Goal: Information Seeking & Learning: Learn about a topic

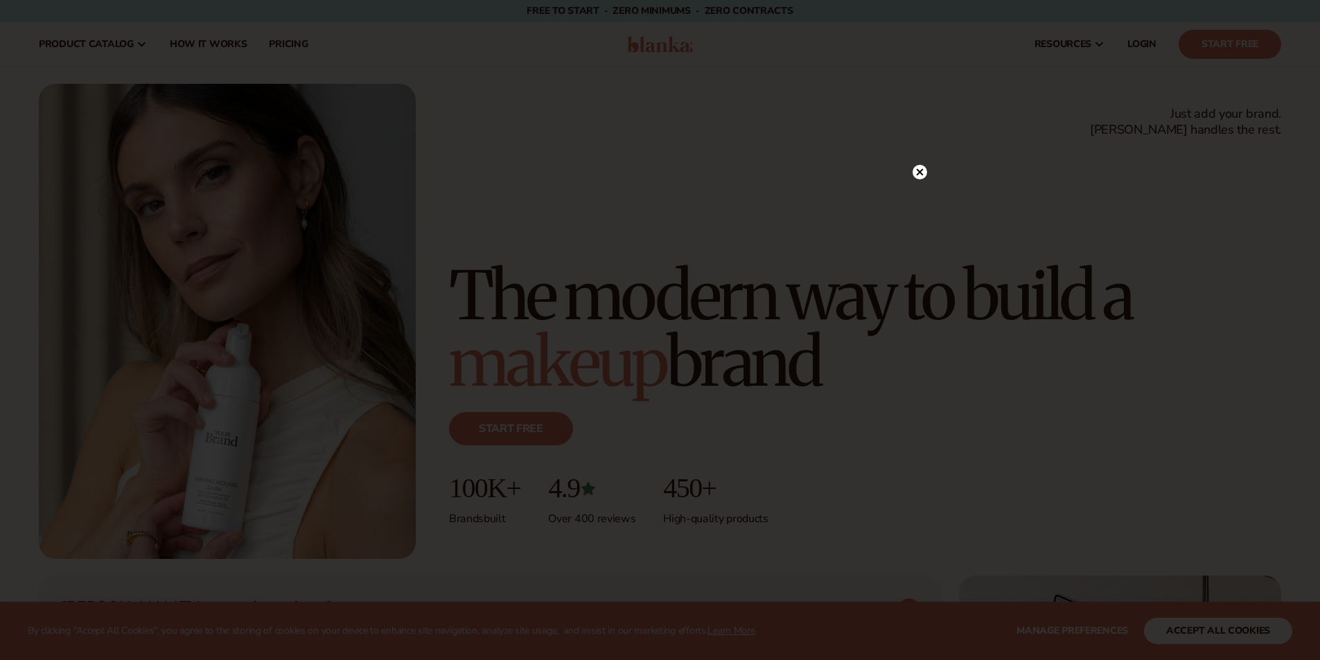
scroll to position [554, 0]
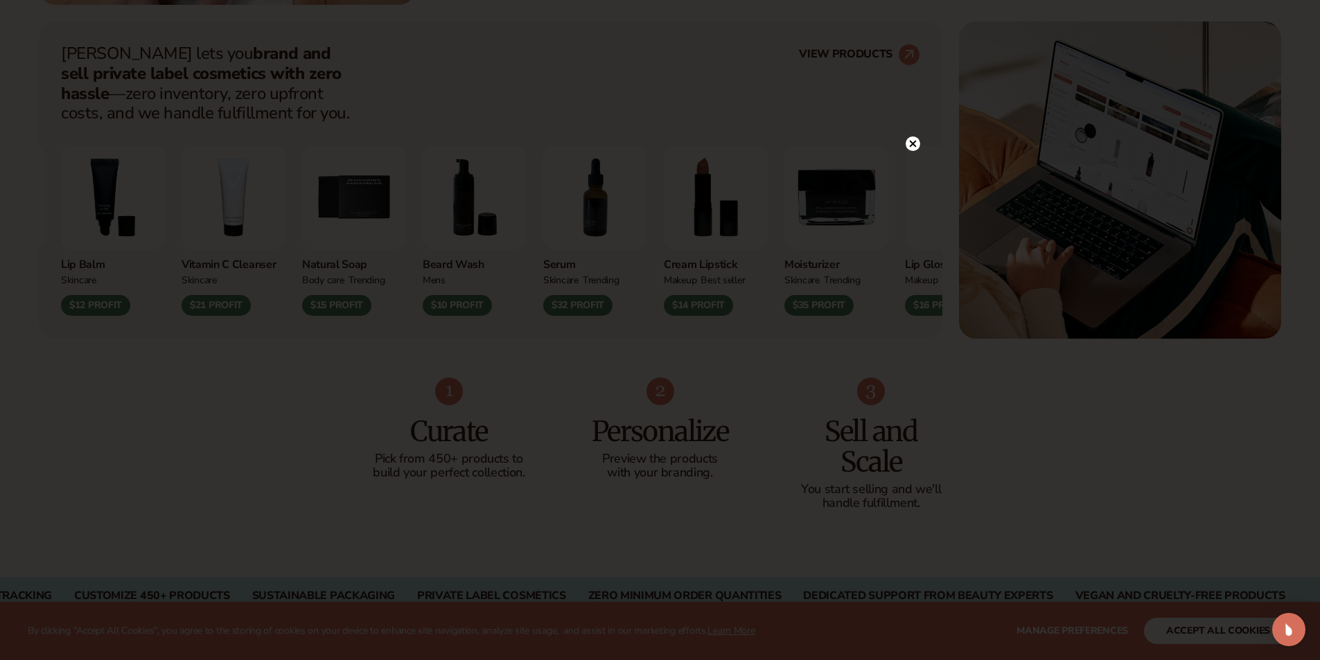
click at [916, 139] on circle at bounding box center [912, 143] width 15 height 15
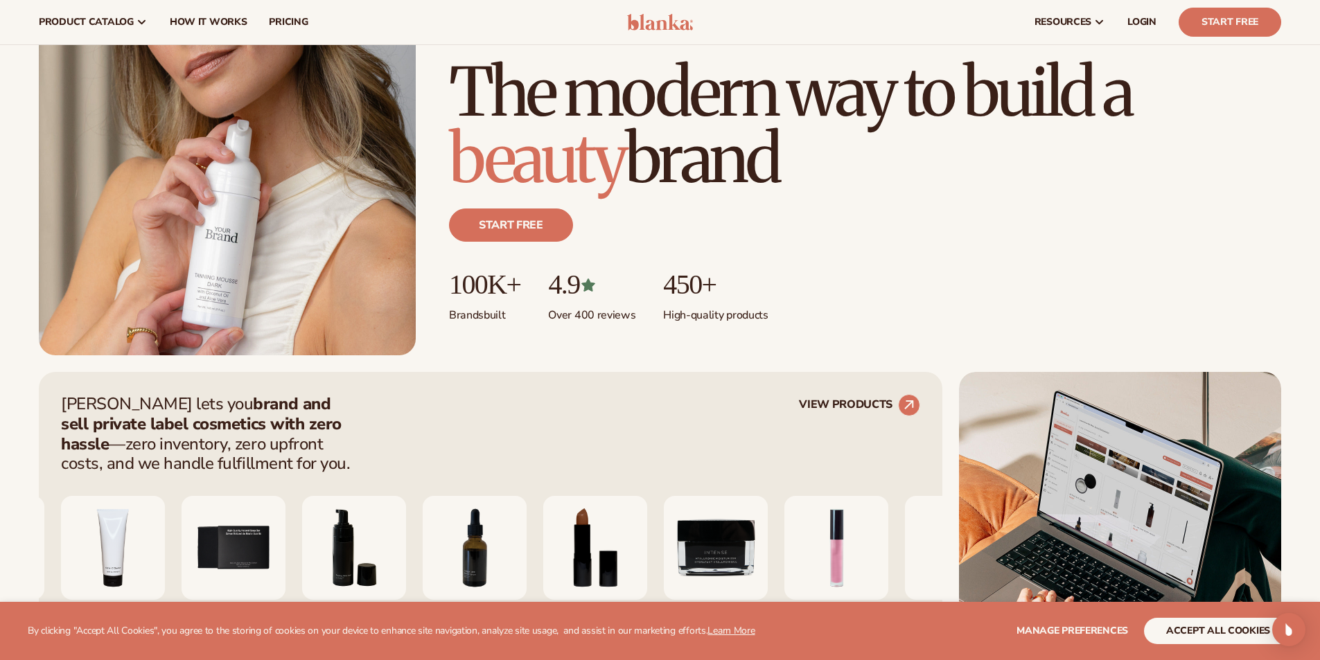
scroll to position [0, 0]
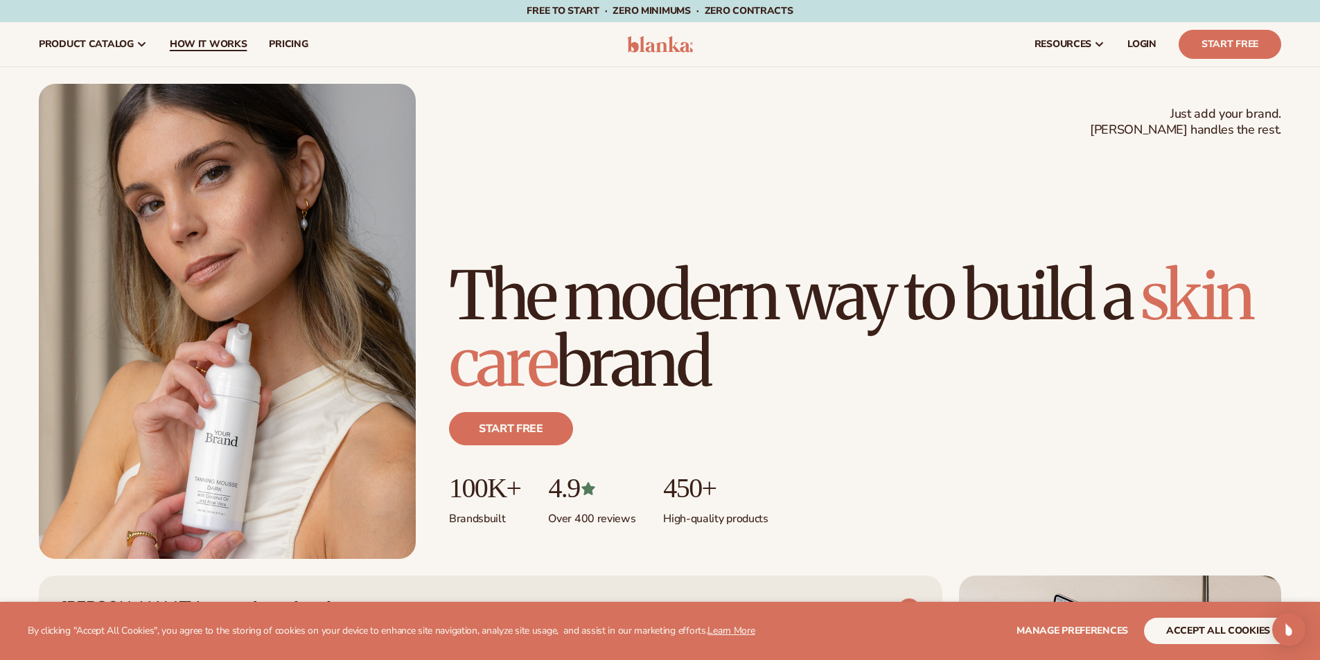
click at [174, 48] on span "How It Works" at bounding box center [209, 44] width 78 height 11
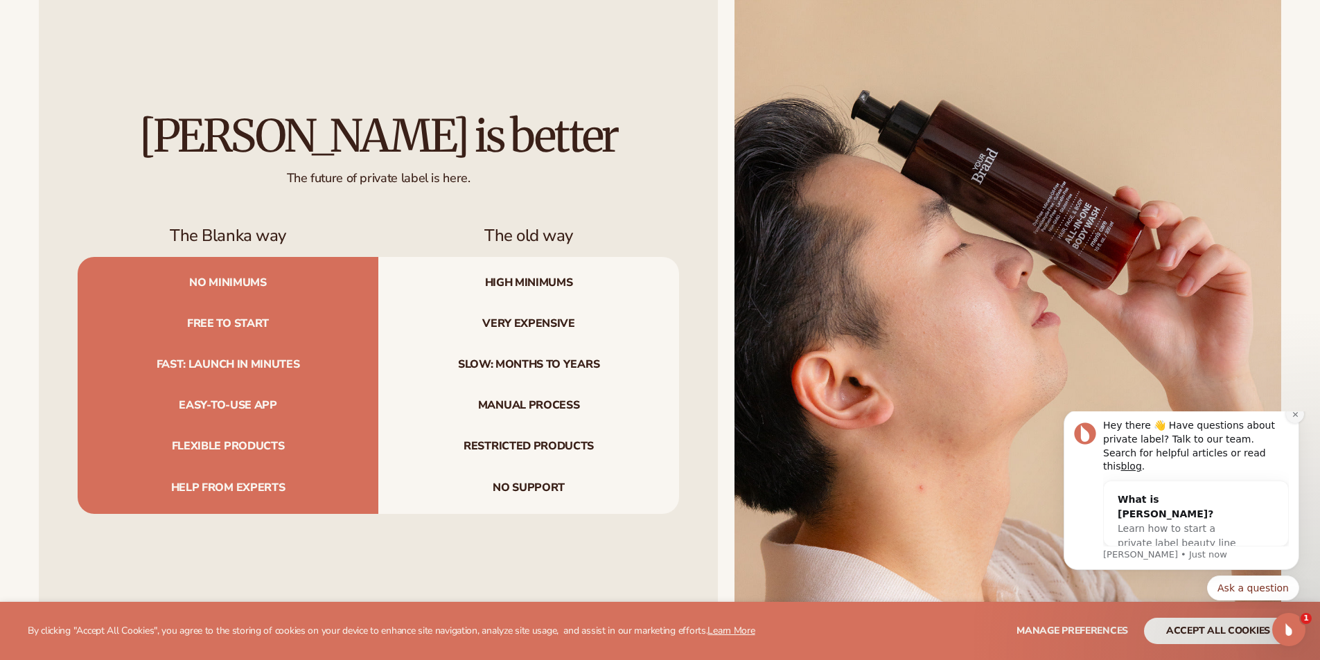
click at [1295, 418] on icon "Dismiss notification" at bounding box center [1295, 415] width 8 height 8
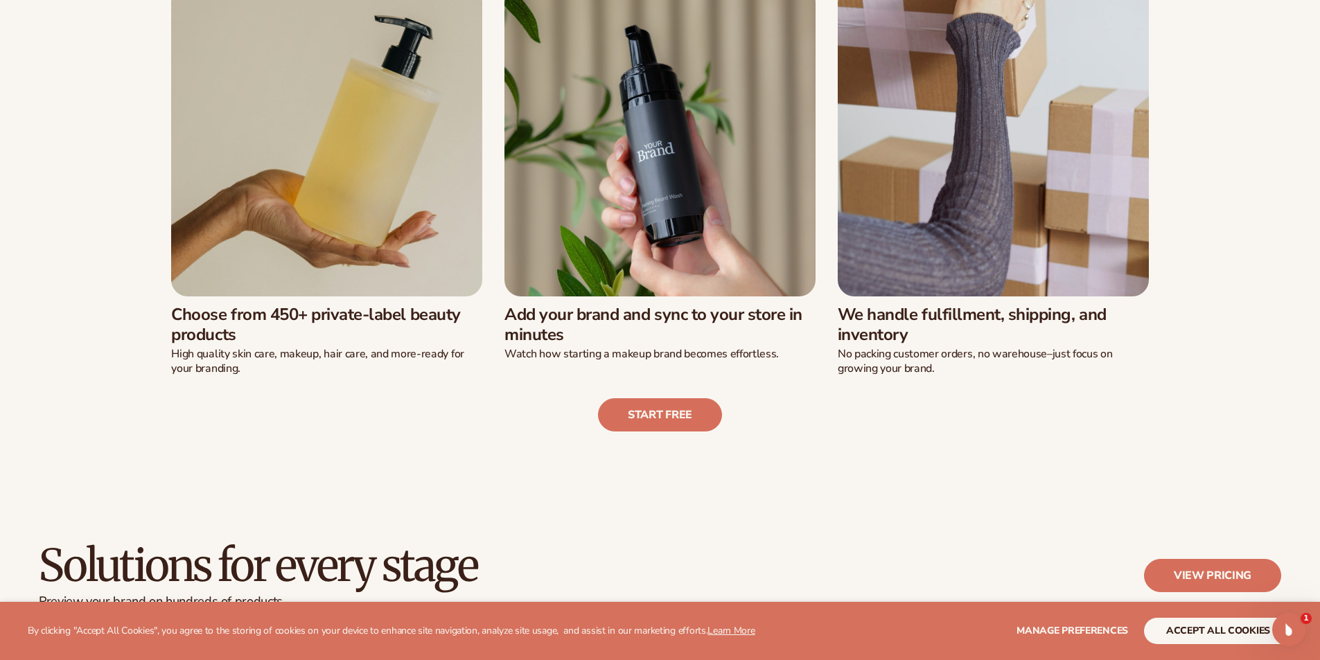
scroll to position [485, 0]
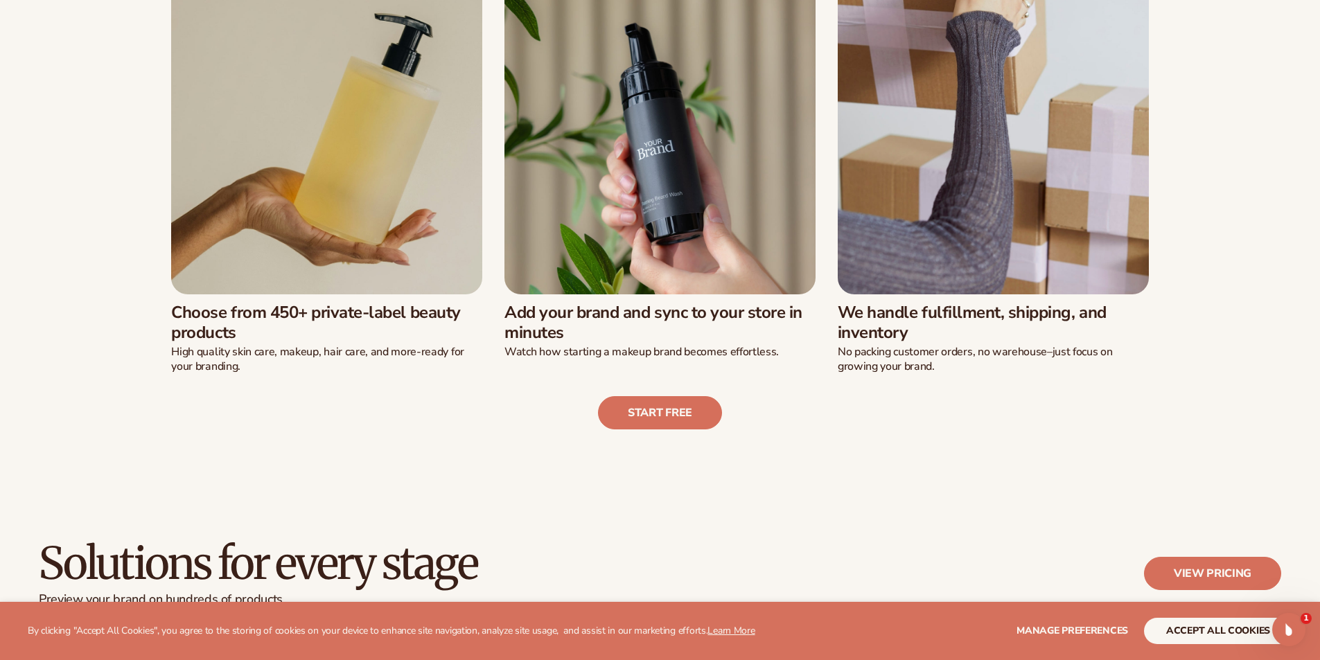
click at [1266, 571] on link "View pricing" at bounding box center [1212, 573] width 137 height 33
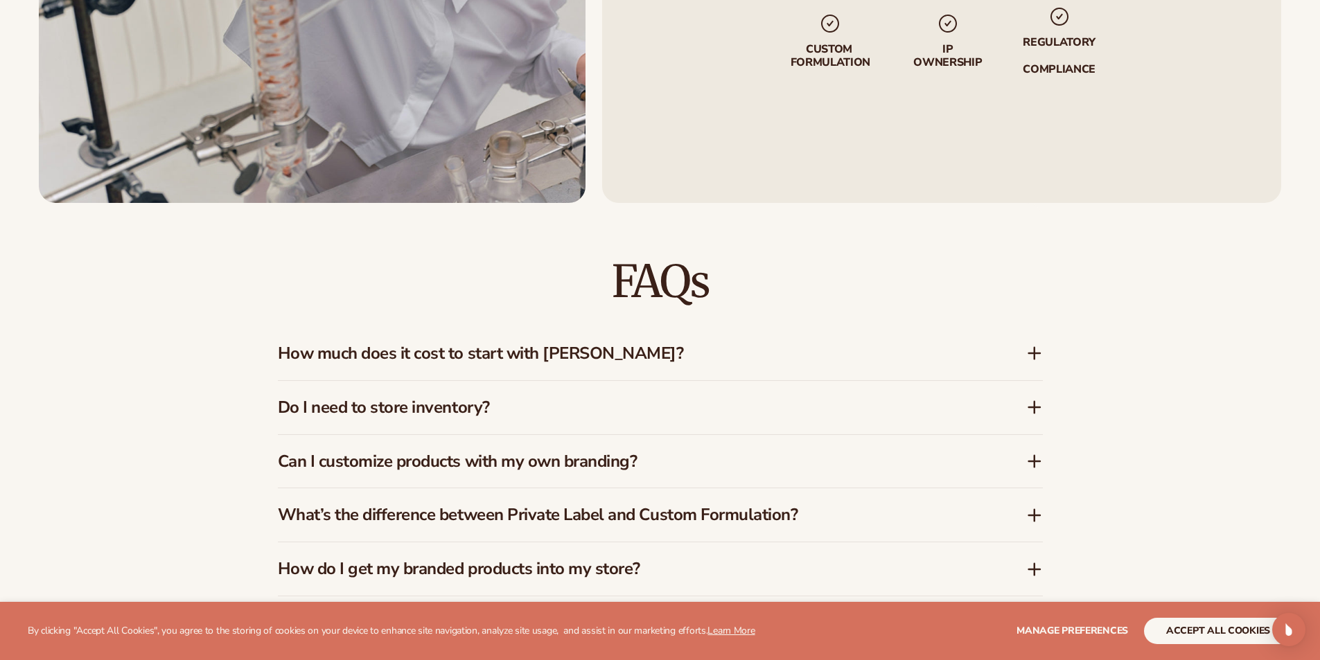
scroll to position [2066, 0]
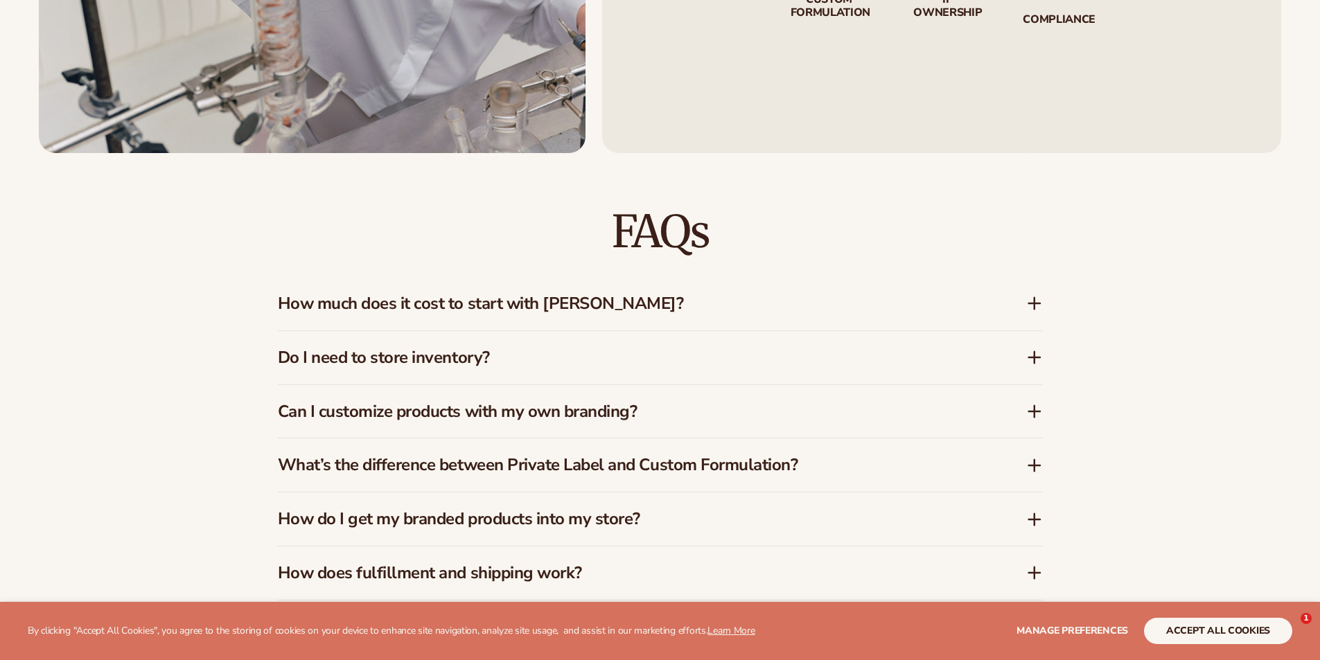
click at [1024, 304] on div "How much does it cost to start with Blanka?" at bounding box center [652, 304] width 748 height 20
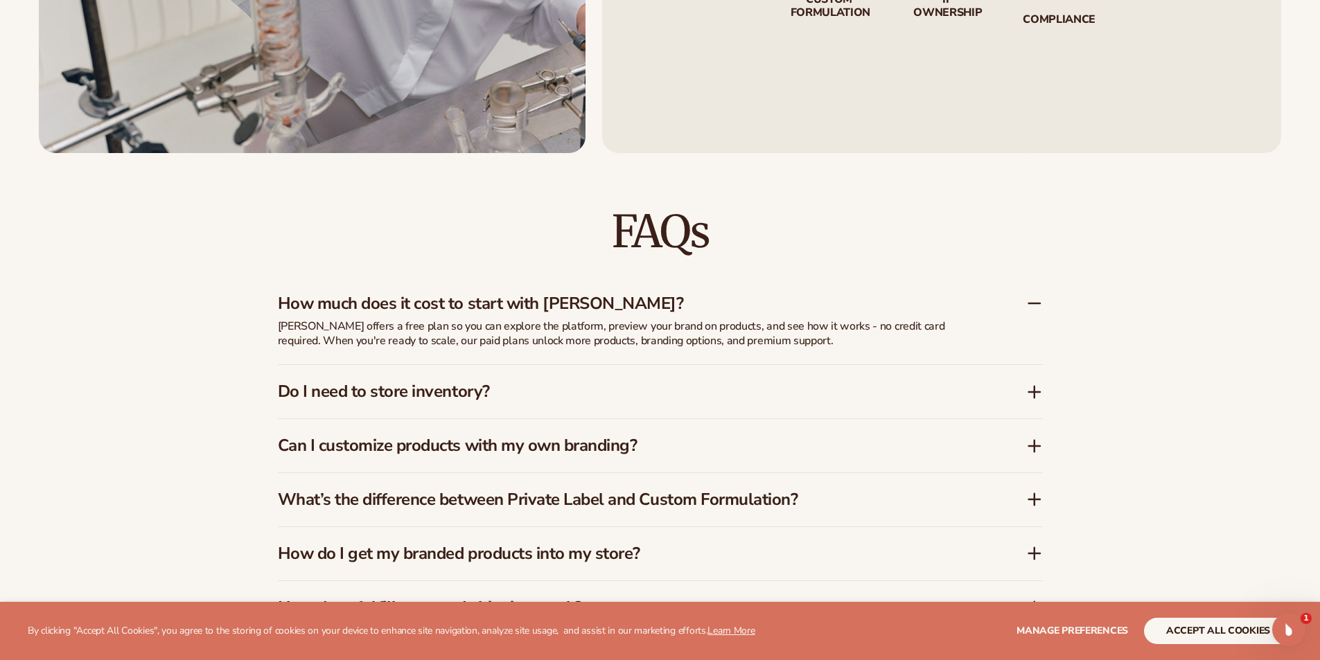
click at [1029, 310] on icon at bounding box center [1034, 303] width 17 height 17
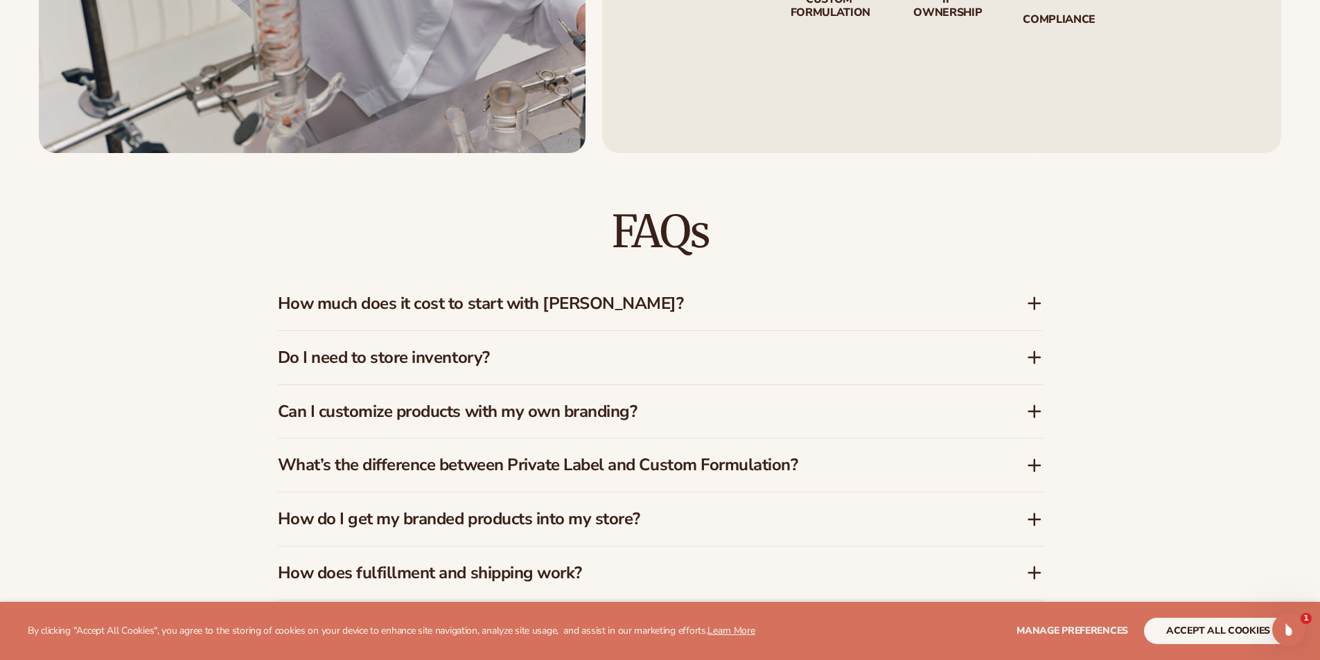
click at [1035, 367] on div "Do I need to store inventory?" at bounding box center [660, 357] width 765 height 53
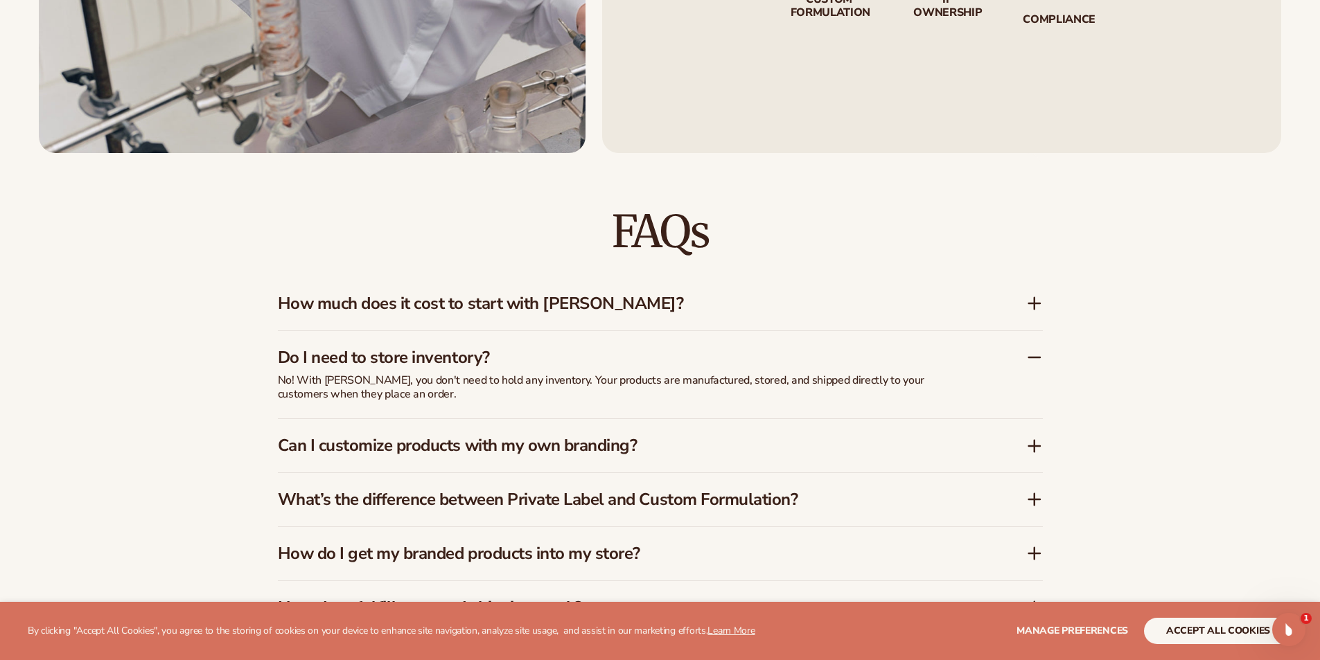
click at [1035, 364] on icon at bounding box center [1034, 357] width 17 height 17
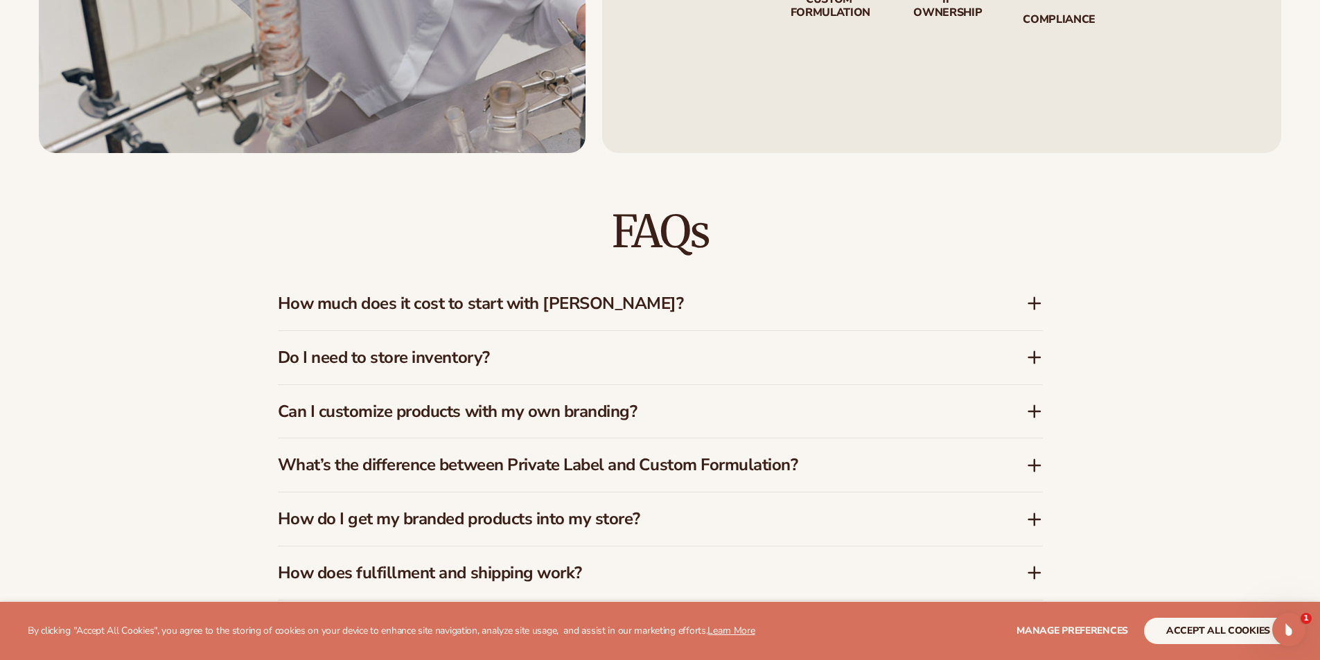
click at [1034, 408] on icon at bounding box center [1034, 411] width 0 height 11
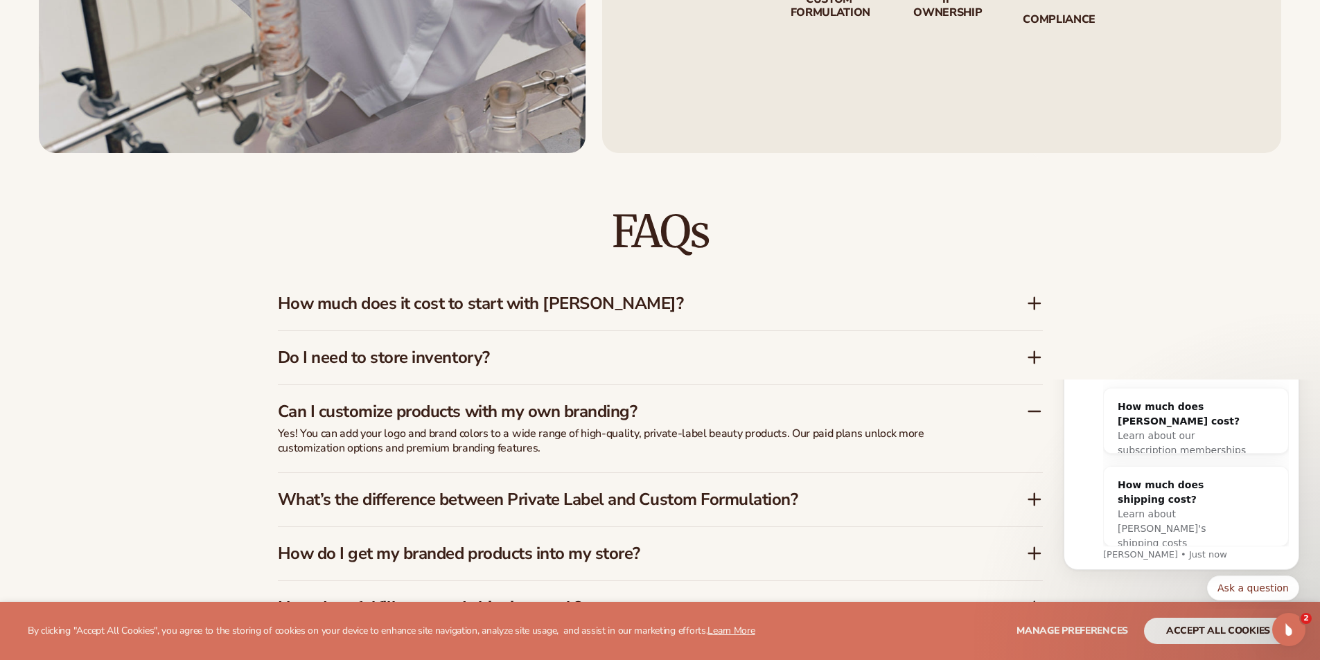
click at [1034, 407] on icon at bounding box center [1034, 411] width 17 height 17
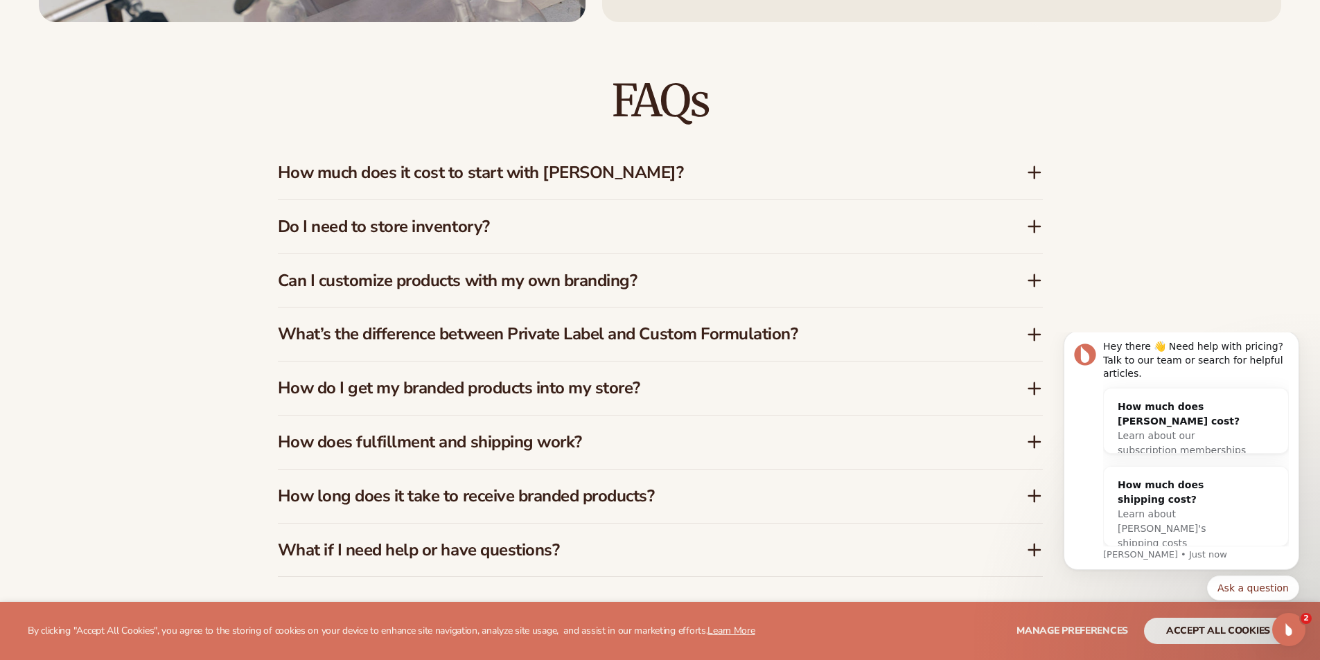
scroll to position [2204, 0]
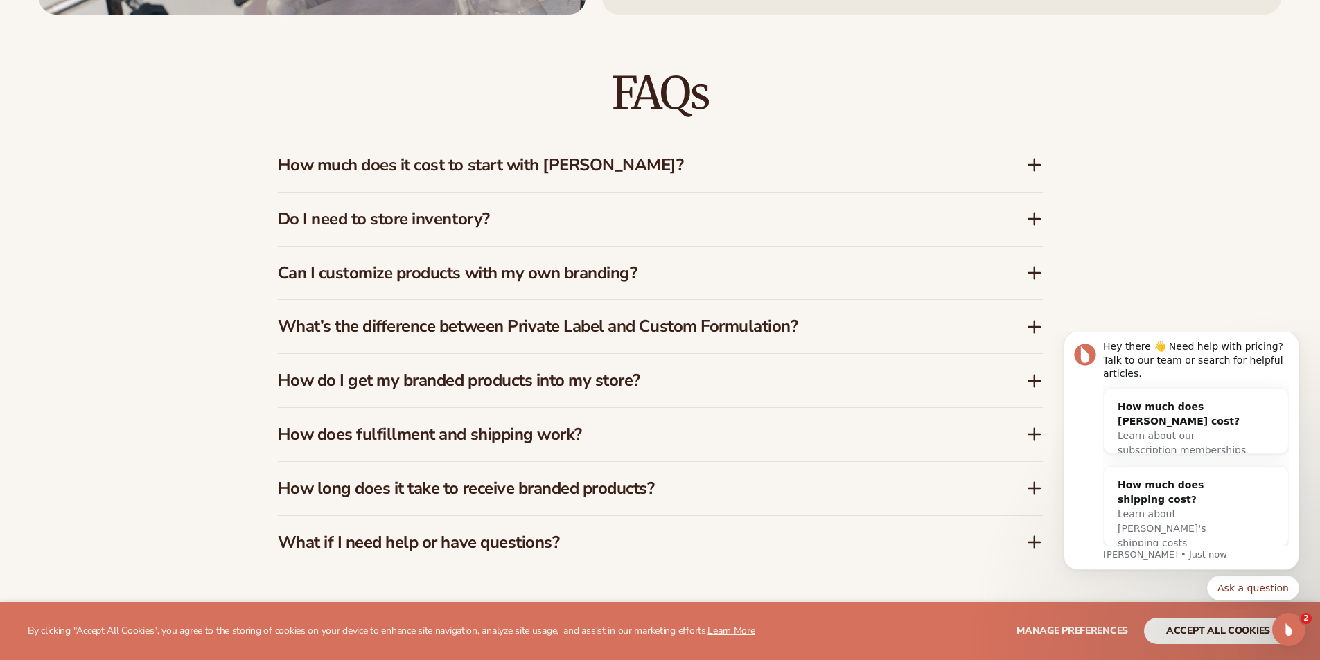
click at [1025, 386] on div "How do I get my branded products into my store?" at bounding box center [652, 381] width 748 height 20
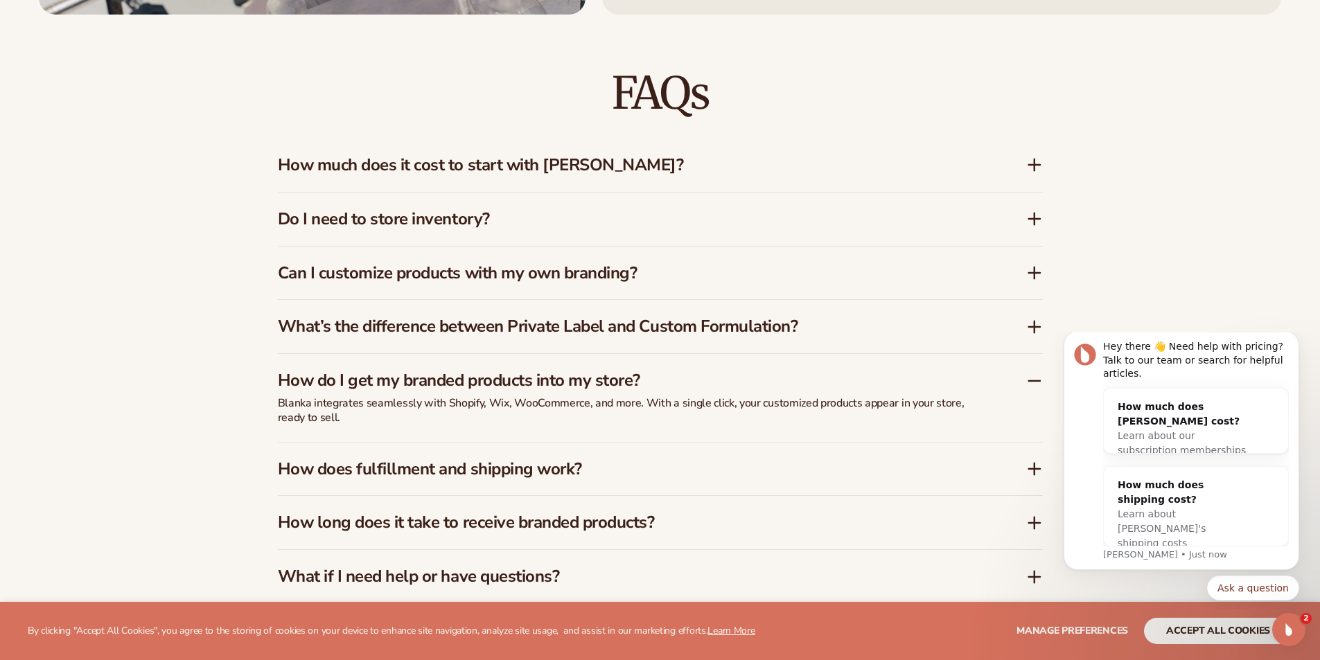
click at [1025, 386] on div "How do I get my branded products into my store?" at bounding box center [652, 381] width 748 height 20
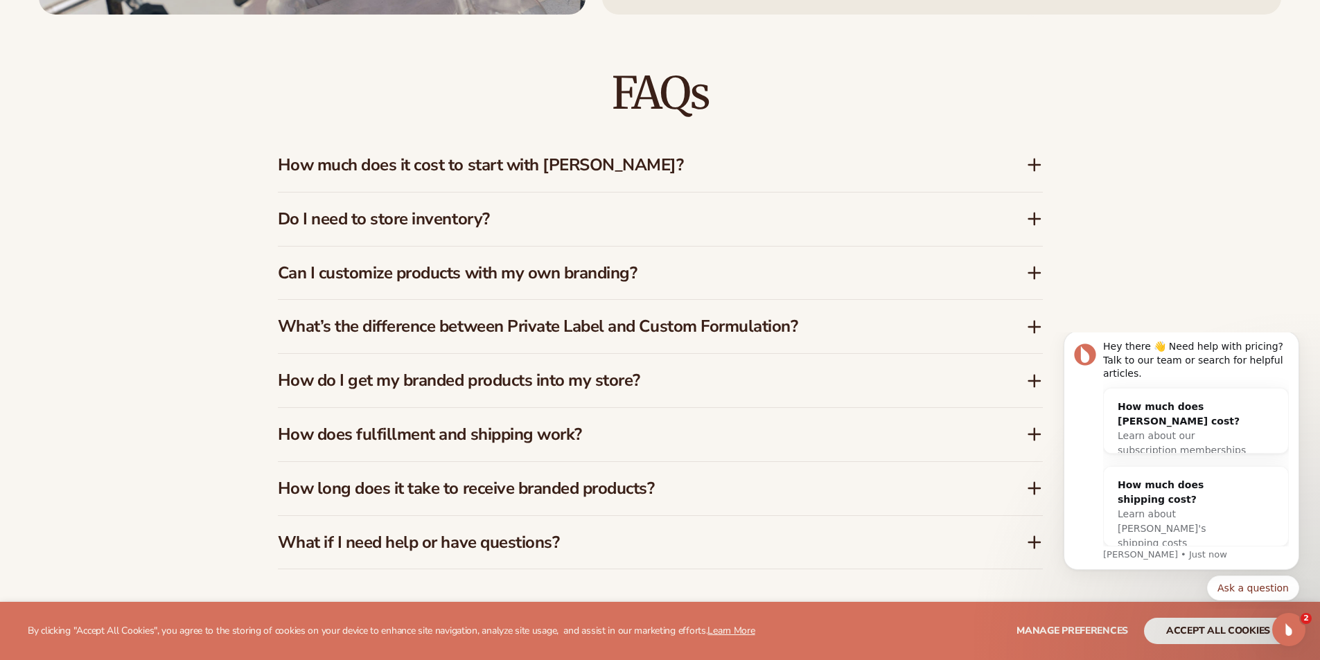
click at [1026, 437] on icon at bounding box center [1034, 434] width 17 height 17
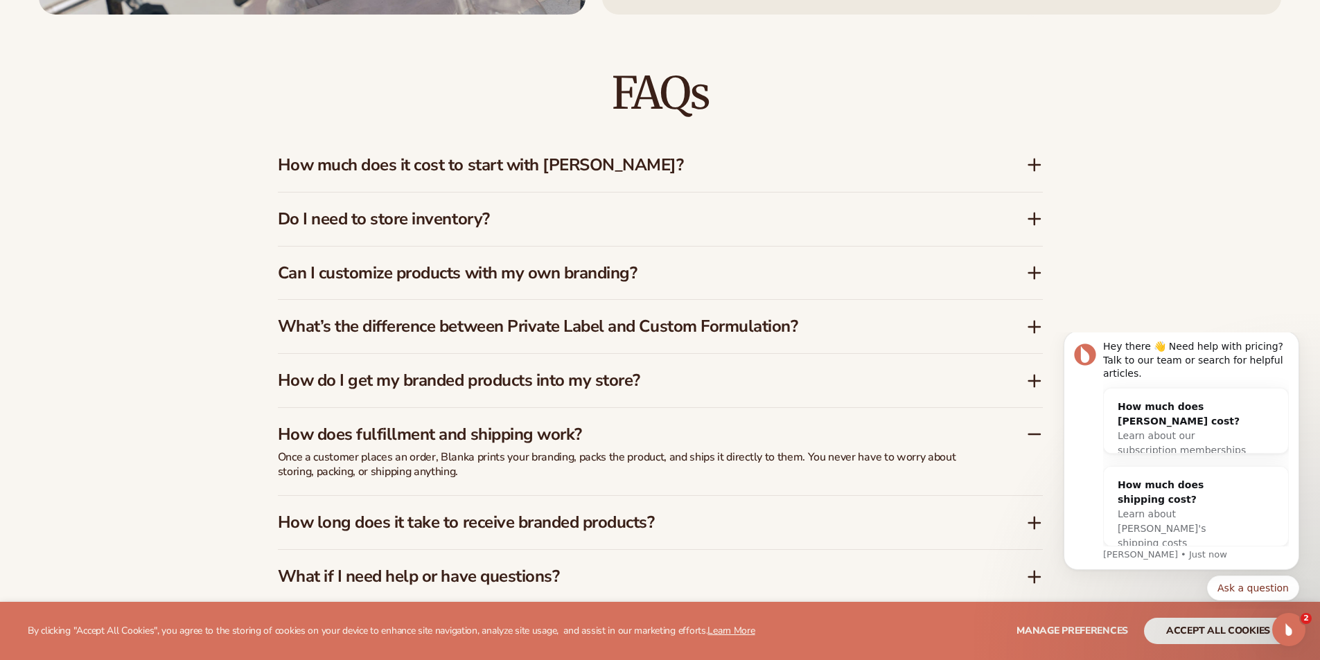
click at [1026, 437] on icon at bounding box center [1034, 434] width 17 height 17
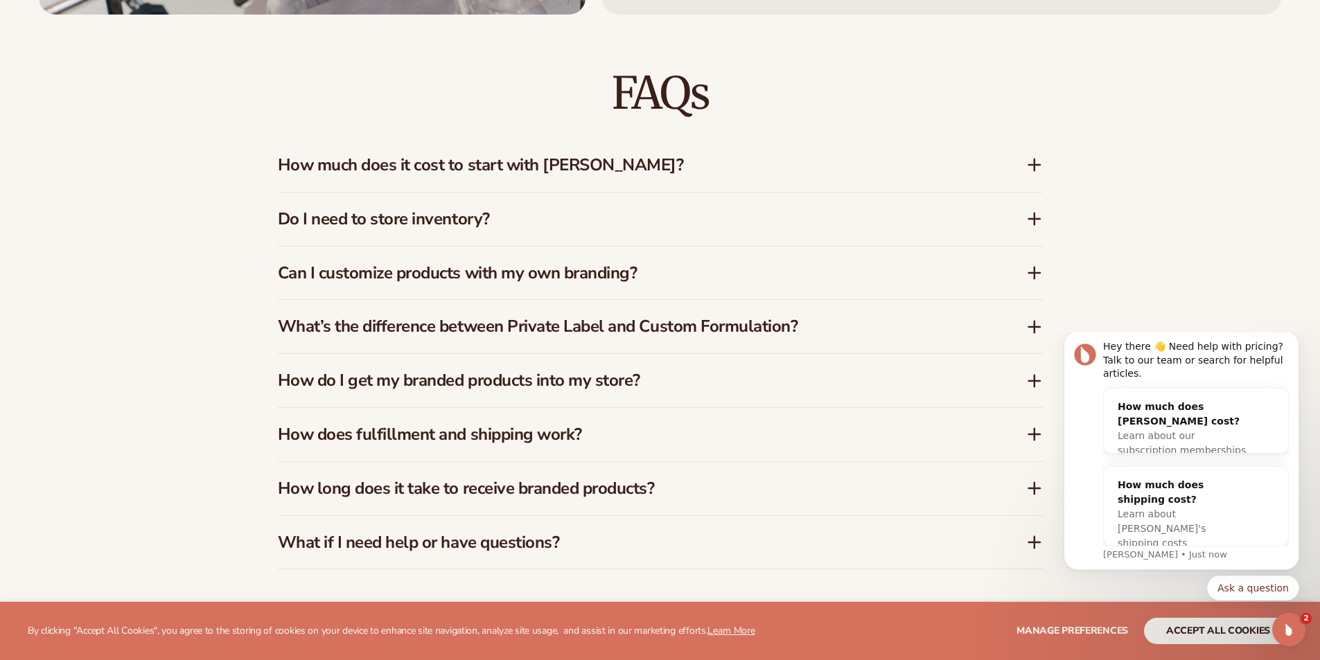
click at [1029, 502] on div "How long does it take to receive branded products?" at bounding box center [660, 488] width 765 height 53
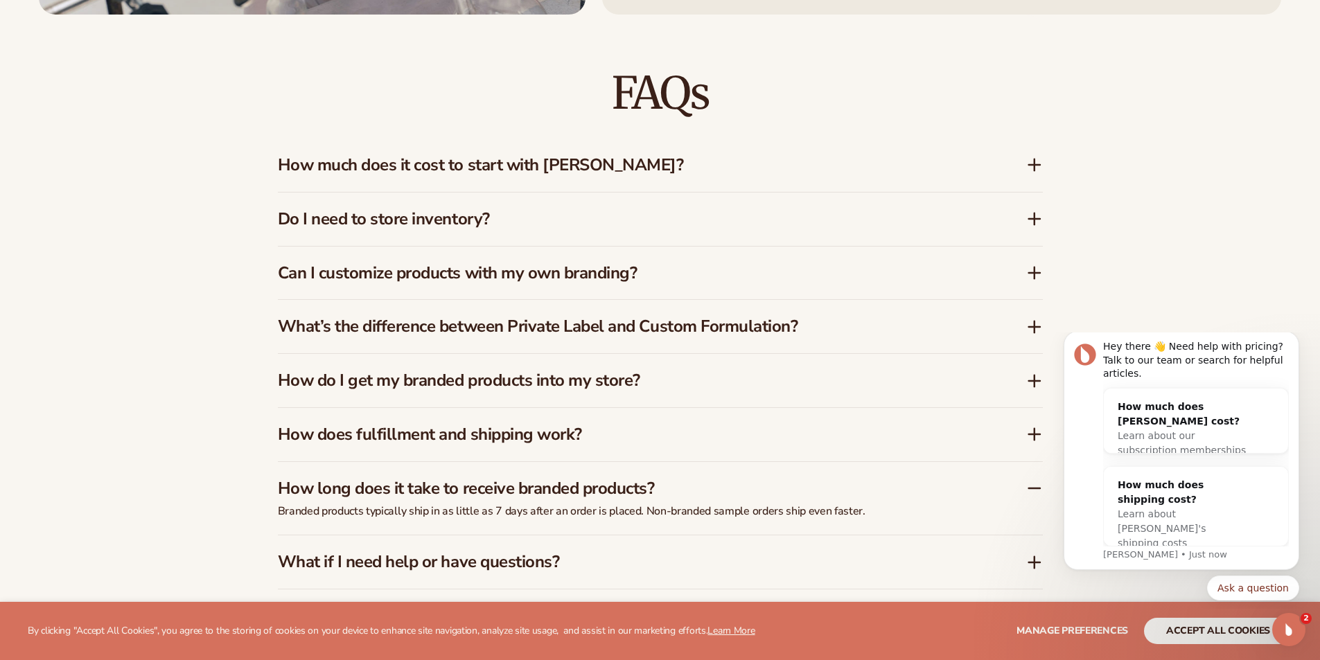
click at [1029, 498] on div "How long does it take to receive branded products?" at bounding box center [660, 483] width 765 height 42
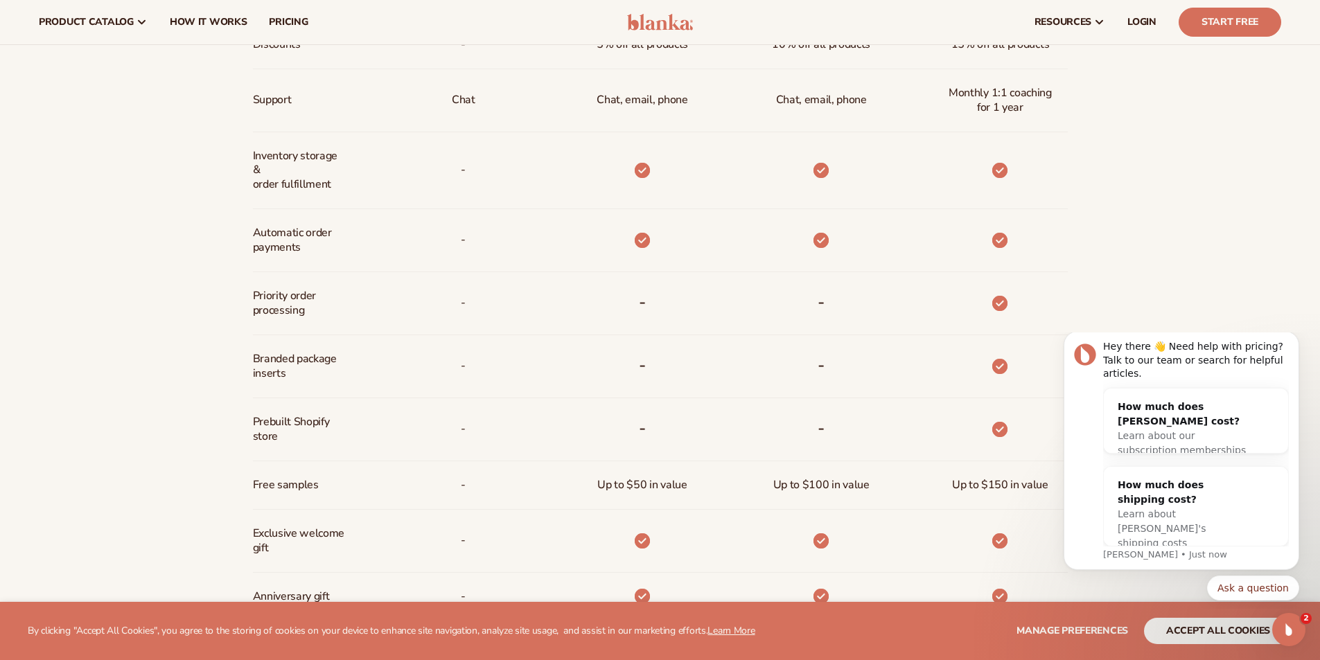
scroll to position [819, 0]
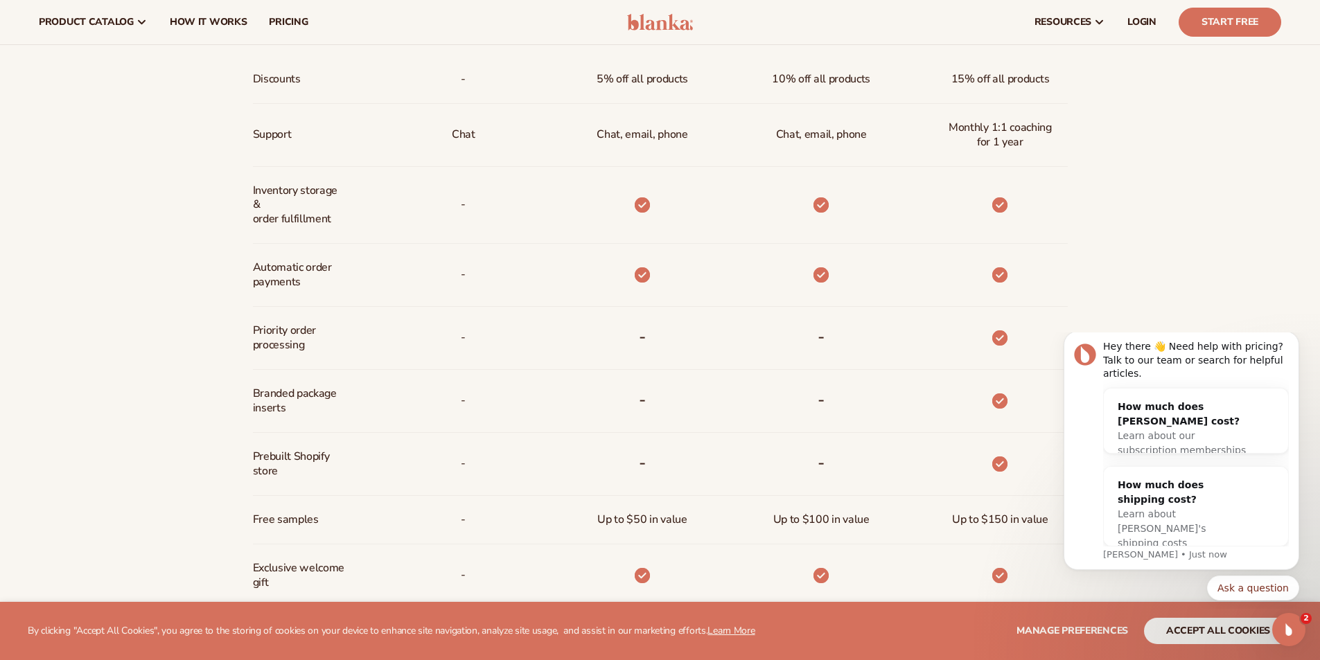
click at [1186, 213] on div "Billed Monthly billed Yearly Billed Monthly billed Yearly Discounts Support Inv…" at bounding box center [660, 276] width 1320 height 933
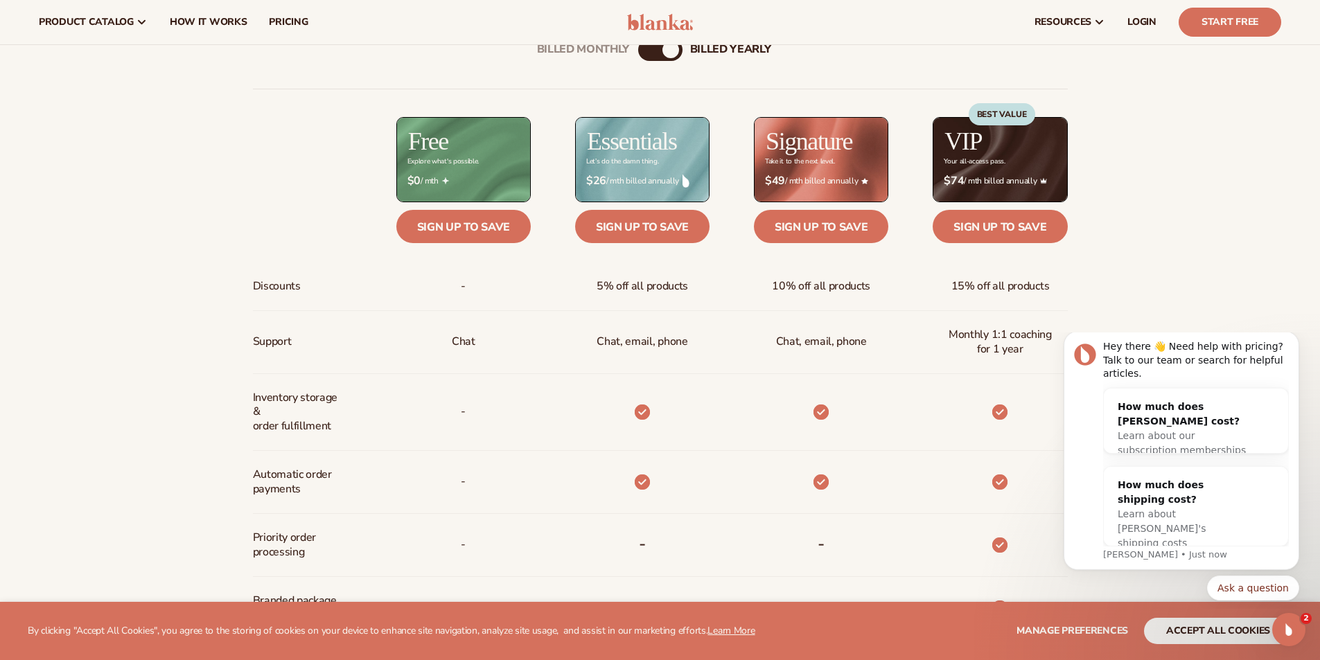
scroll to position [403, 0]
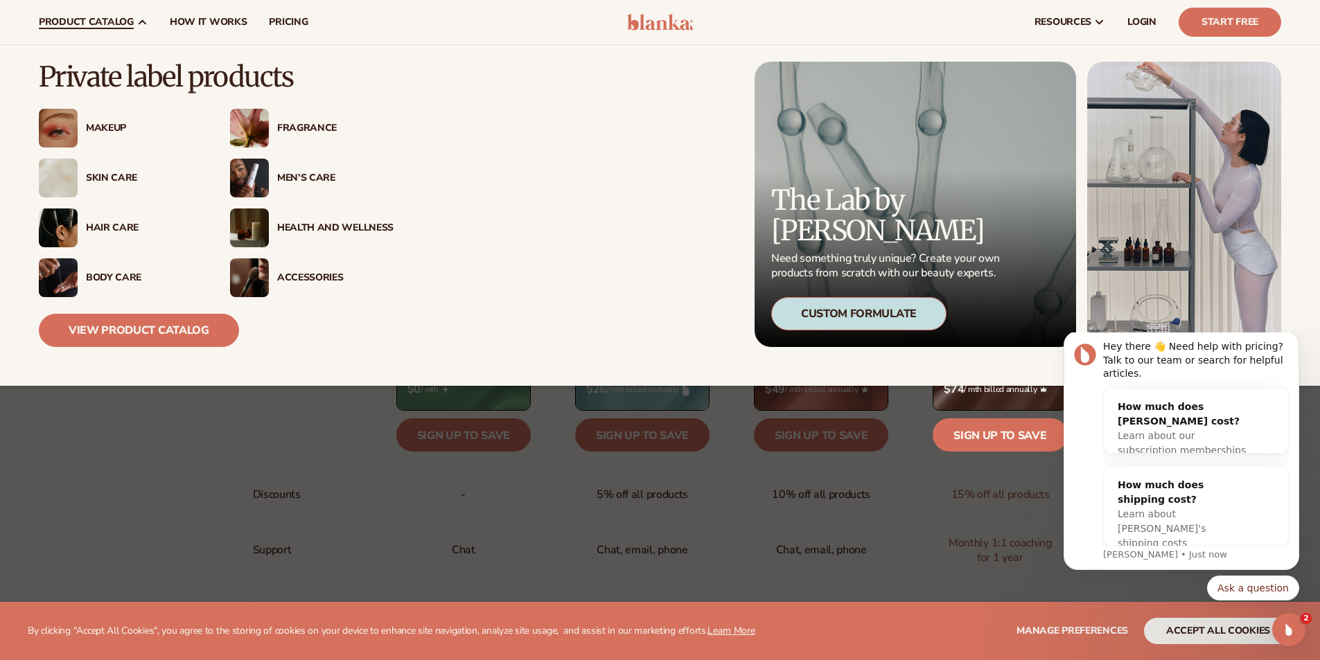
click at [112, 18] on span "product catalog" at bounding box center [86, 22] width 95 height 11
click at [116, 182] on div "Skin Care" at bounding box center [144, 178] width 116 height 12
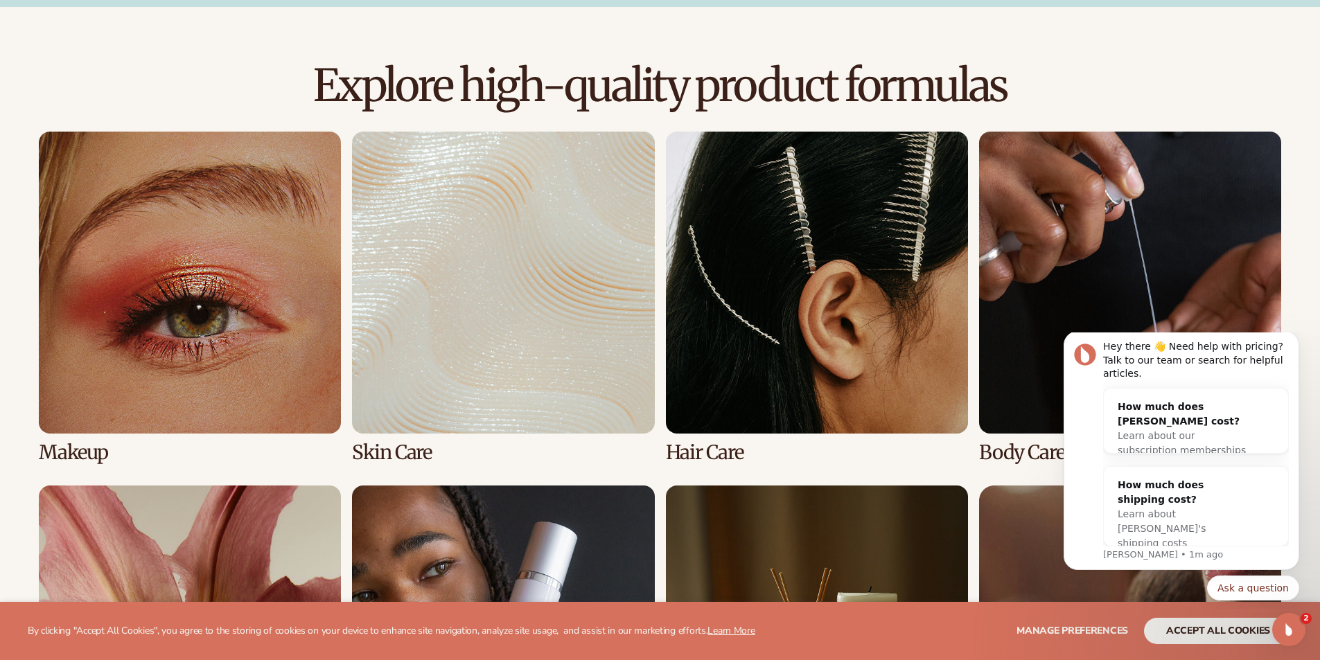
scroll to position [1039, 0]
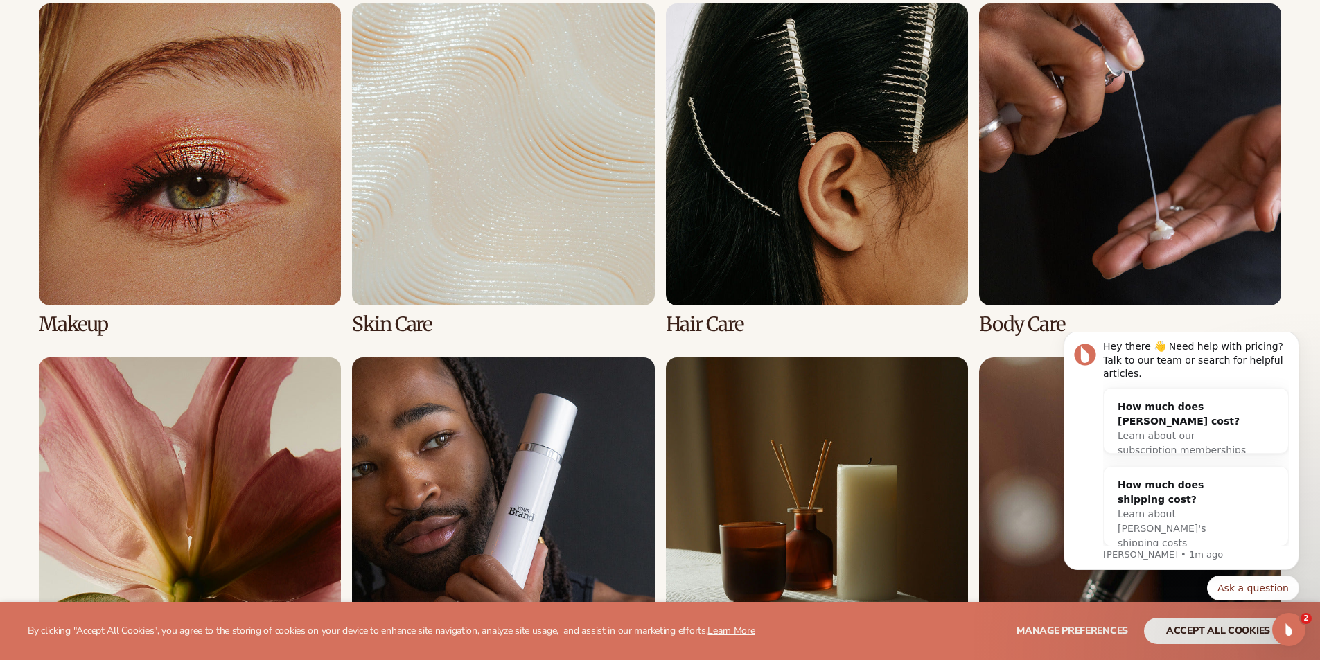
click at [390, 293] on link "2 / 8" at bounding box center [503, 169] width 302 height 332
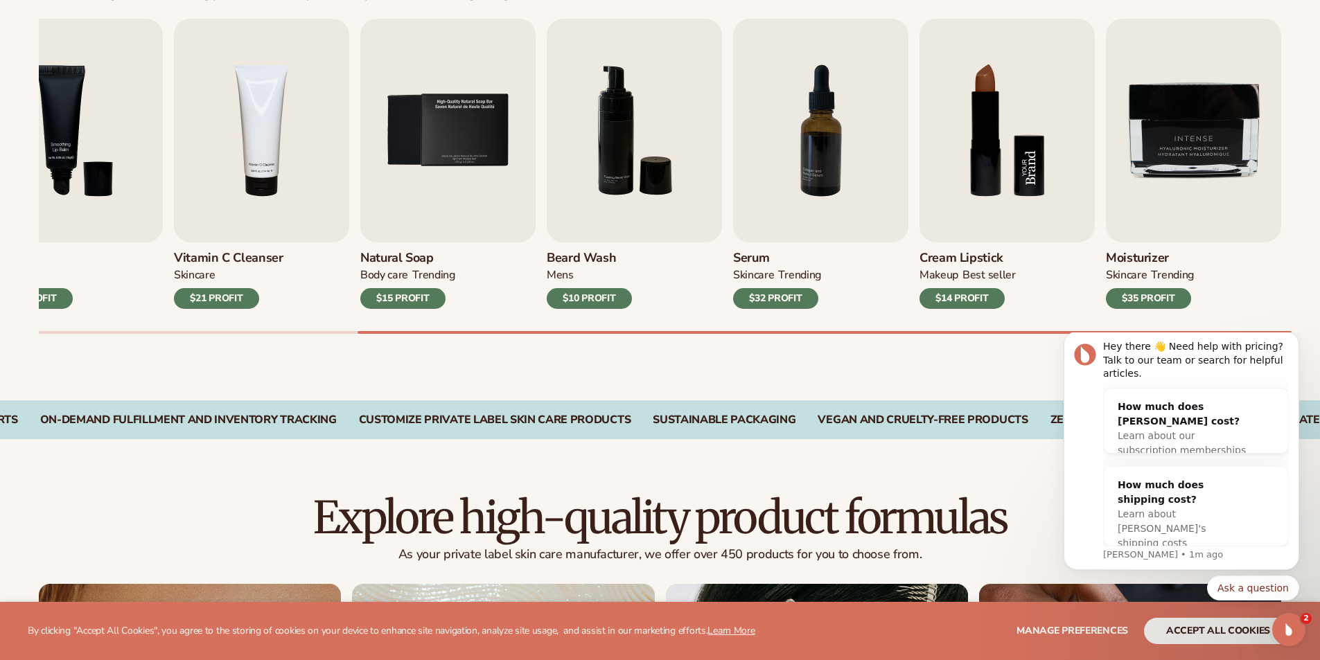
scroll to position [485, 0]
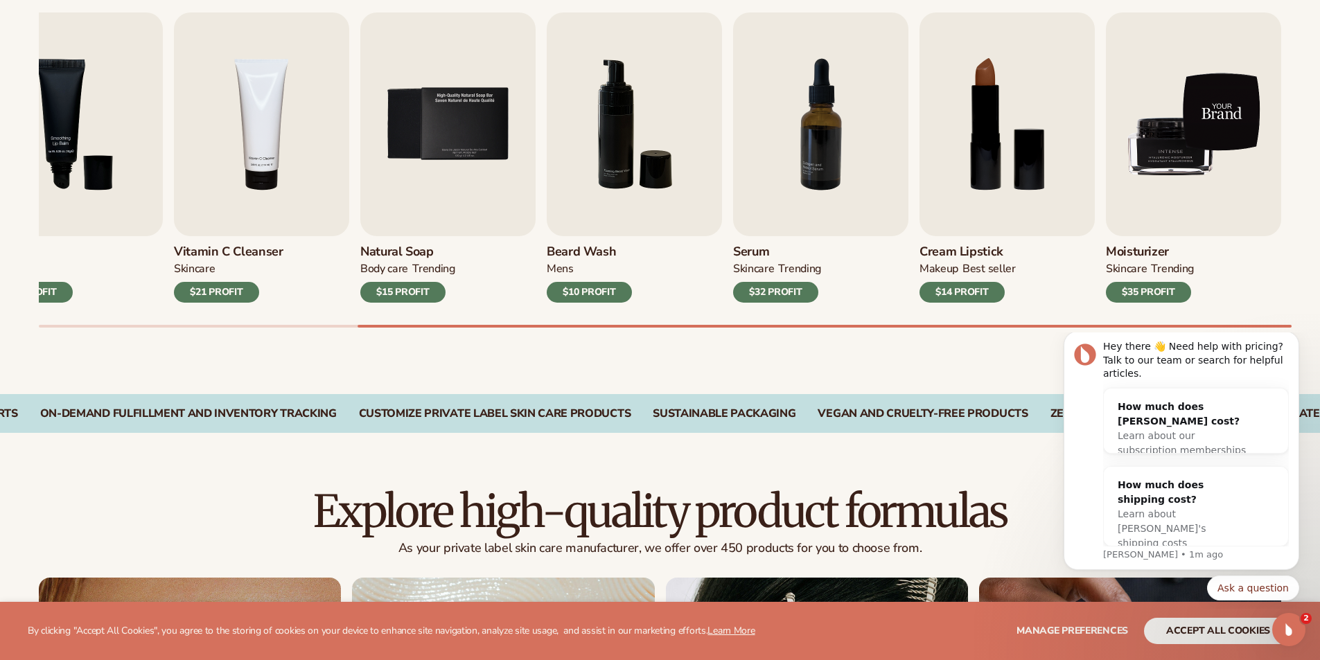
click at [1218, 164] on img "9 / 9" at bounding box center [1193, 124] width 175 height 224
click at [1185, 209] on img "9 / 9" at bounding box center [1193, 124] width 175 height 224
click at [1205, 204] on img "9 / 9" at bounding box center [1193, 124] width 175 height 224
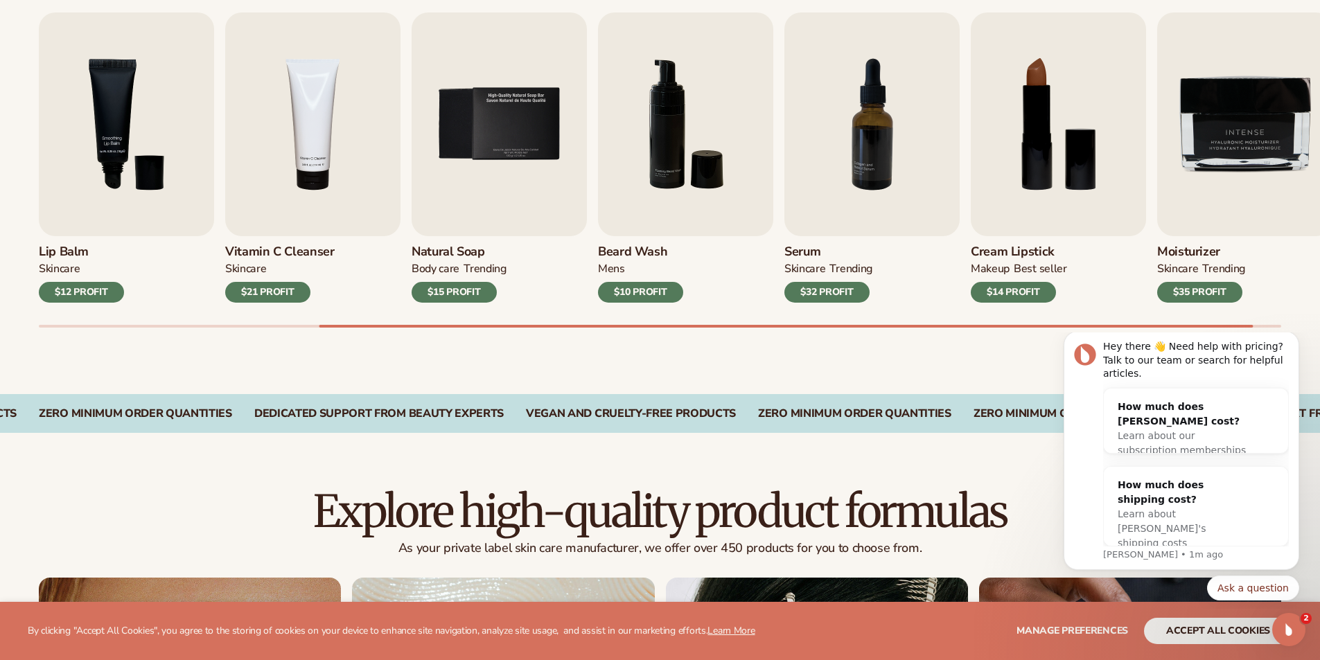
click at [1211, 294] on div "$35 PROFIT" at bounding box center [1199, 292] width 85 height 21
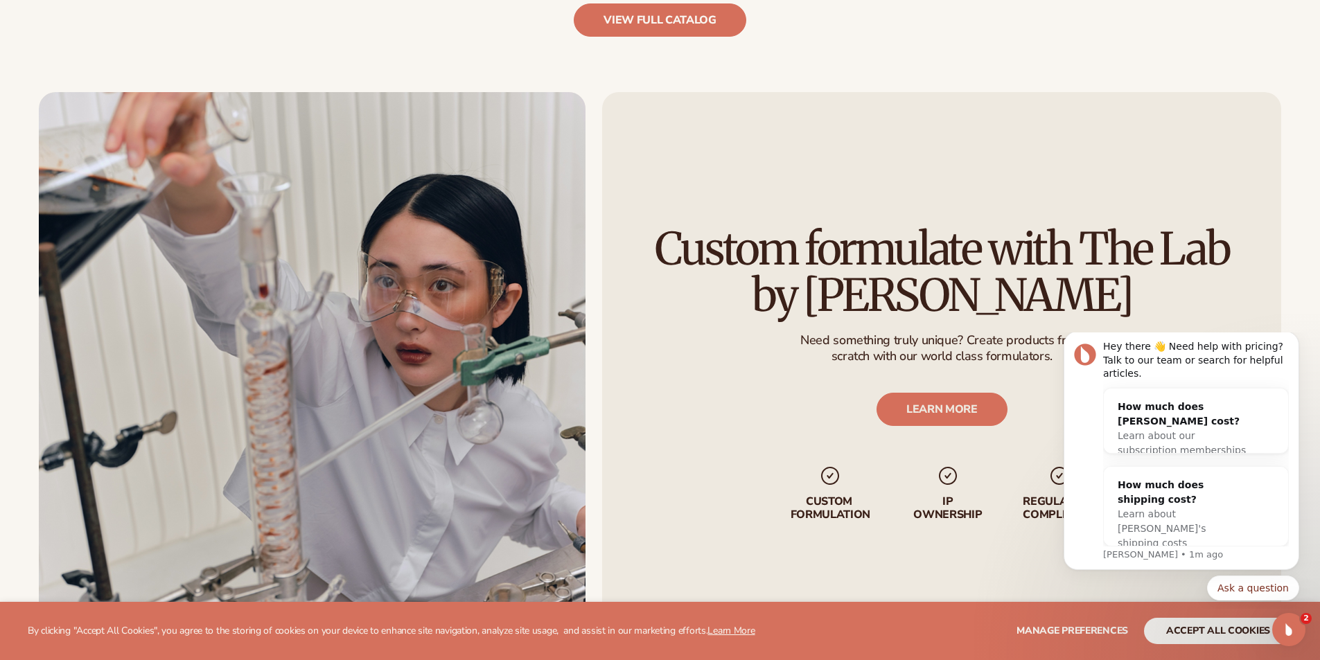
scroll to position [1791, 0]
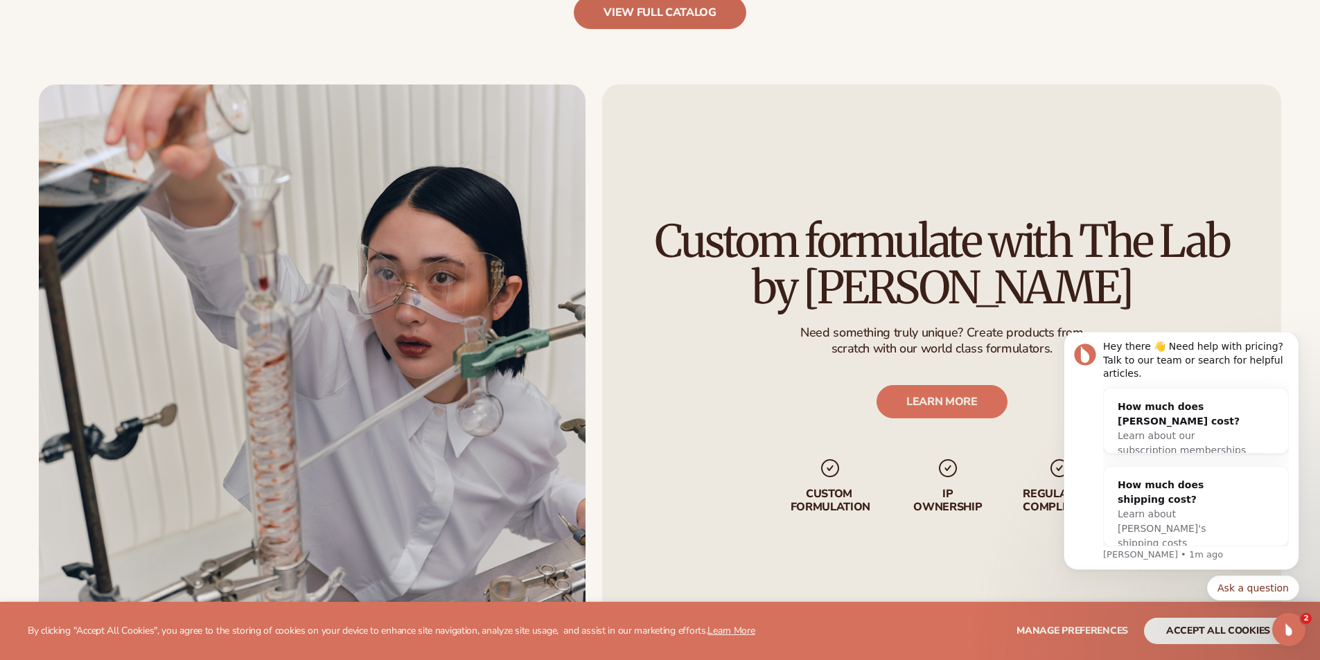
click at [712, 9] on link "view full catalog" at bounding box center [660, 12] width 172 height 33
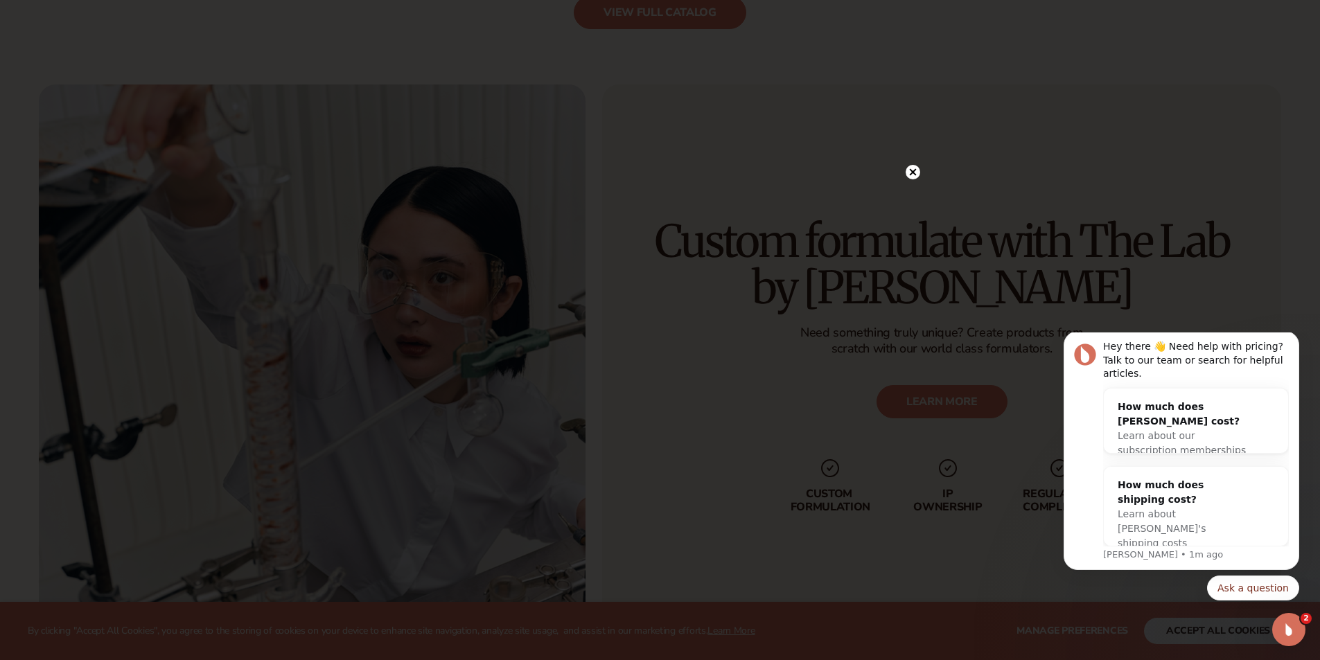
click at [914, 172] on circle at bounding box center [912, 172] width 15 height 15
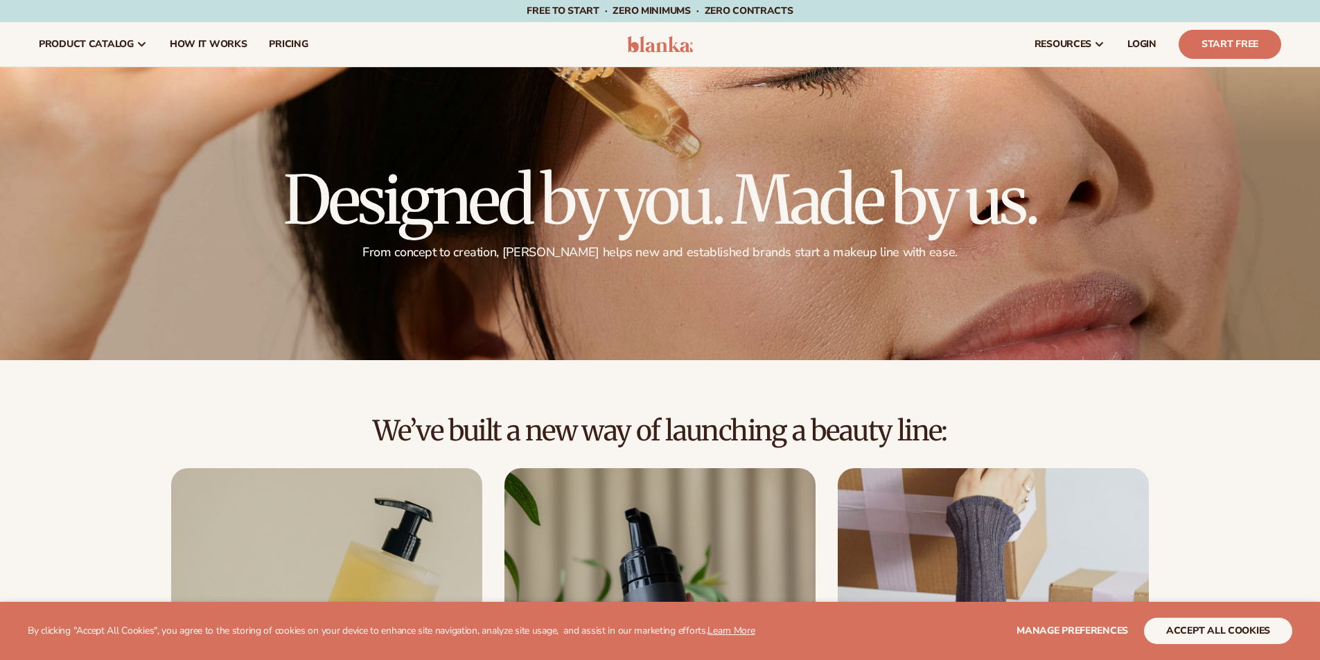
scroll to position [485, 0]
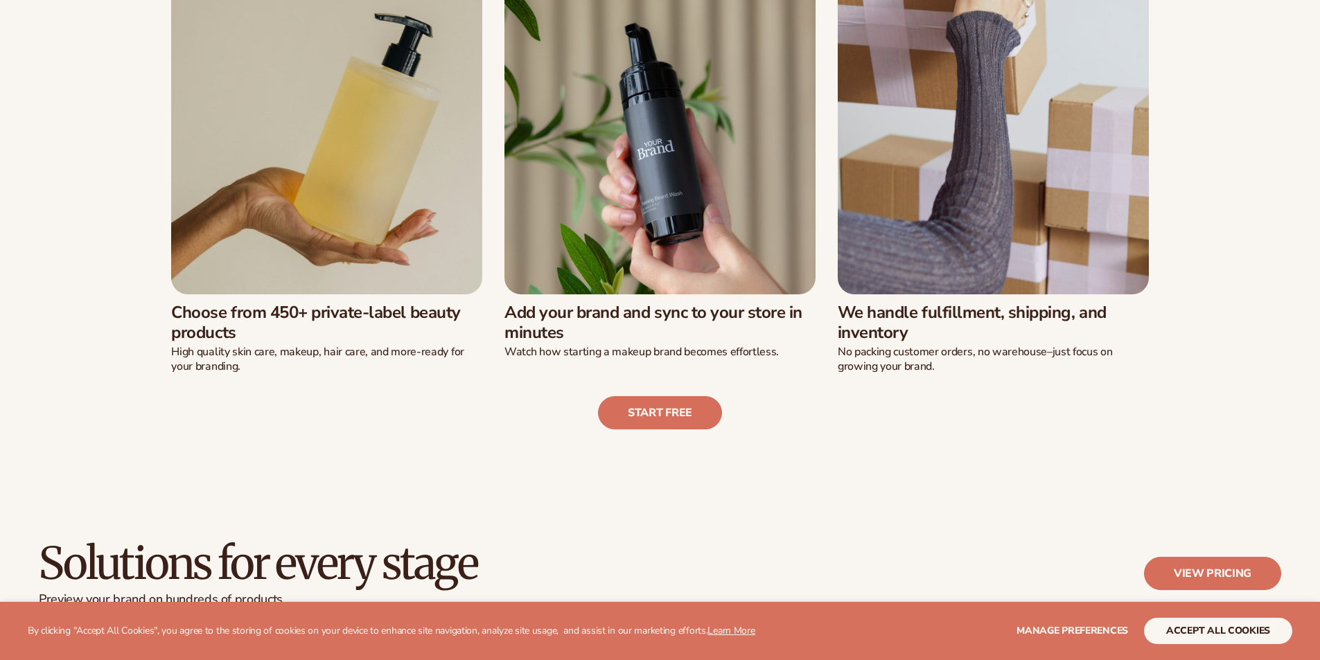
click at [366, 269] on img at bounding box center [326, 138] width 311 height 311
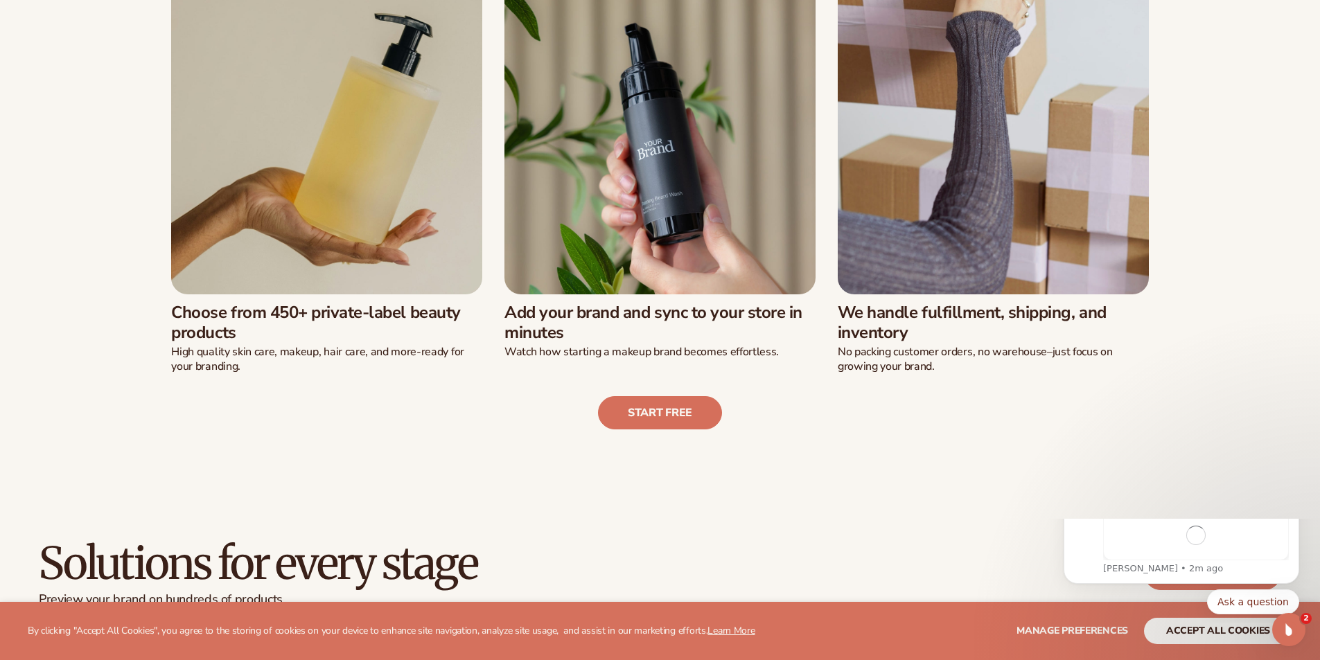
scroll to position [0, 0]
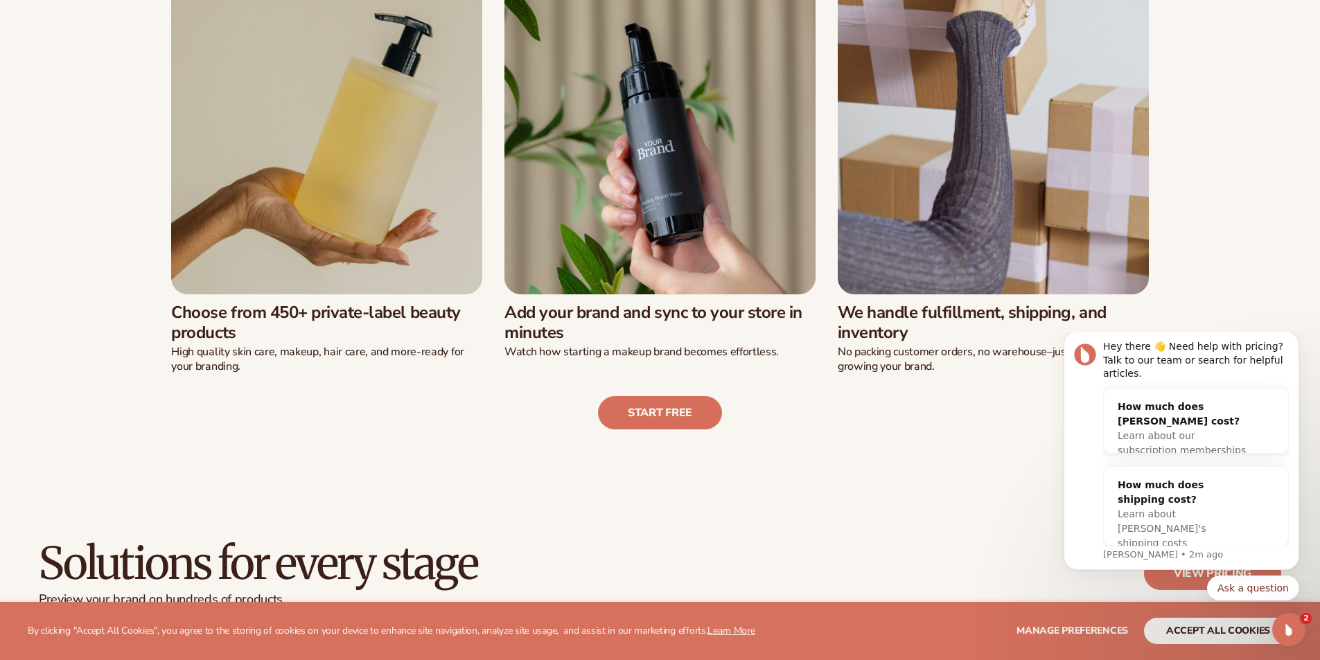
click at [720, 281] on img at bounding box center [659, 138] width 311 height 311
click at [701, 410] on link "Start free" at bounding box center [660, 412] width 124 height 33
